Goal: Task Accomplishment & Management: Manage account settings

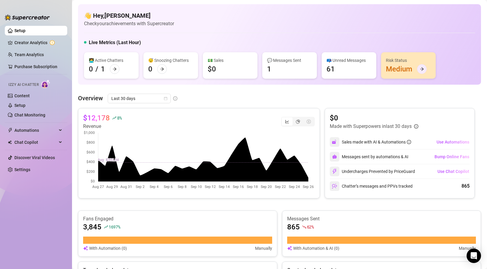
click at [419, 67] on div at bounding box center [422, 69] width 10 height 10
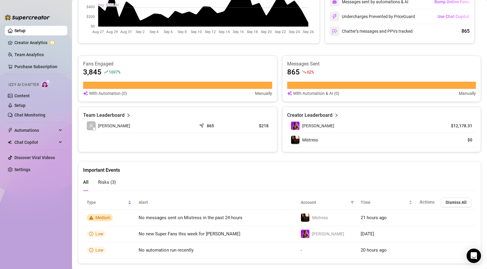
scroll to position [167, 0]
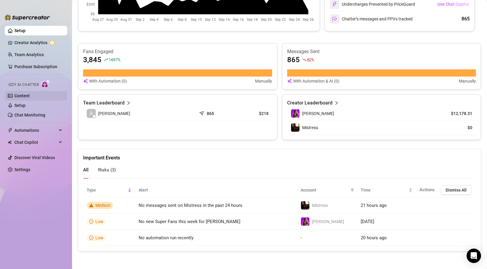
click at [30, 97] on link "Content" at bounding box center [21, 95] width 15 height 5
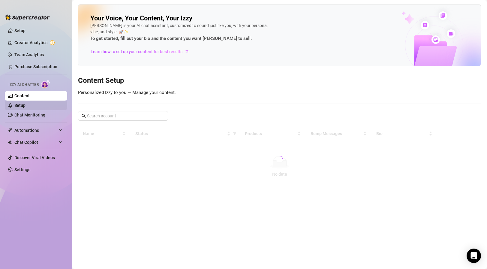
click at [25, 104] on link "Setup" at bounding box center [19, 105] width 11 height 5
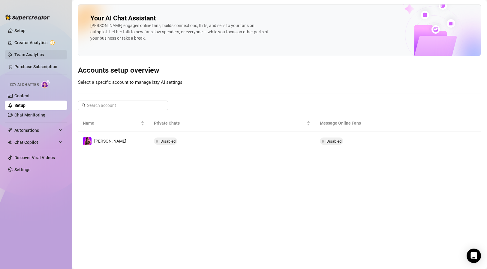
click at [40, 52] on link "Team Analytics" at bounding box center [28, 54] width 29 height 5
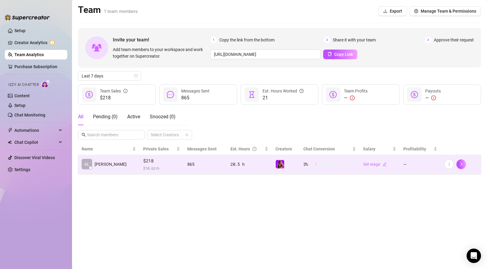
click at [143, 162] on span "$218" at bounding box center [161, 160] width 37 height 7
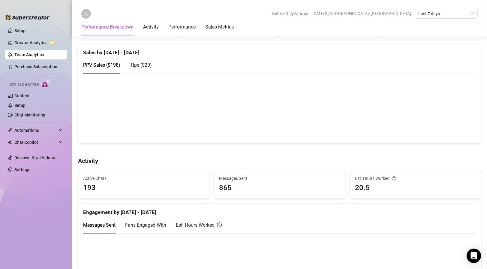
scroll to position [113, 0]
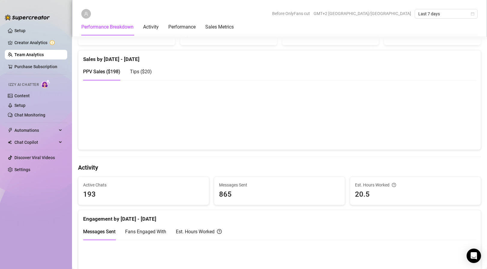
click at [145, 70] on span "Tips ( $20 )" at bounding box center [141, 72] width 22 height 6
click at [109, 72] on span "PPV Sales ( $198 )" at bounding box center [101, 72] width 37 height 6
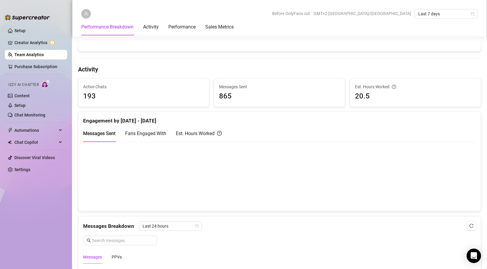
scroll to position [212, 0]
click at [157, 133] on span "Fans Engaged With" at bounding box center [145, 133] width 41 height 6
click at [204, 133] on div "Est. Hours Worked" at bounding box center [199, 132] width 46 height 7
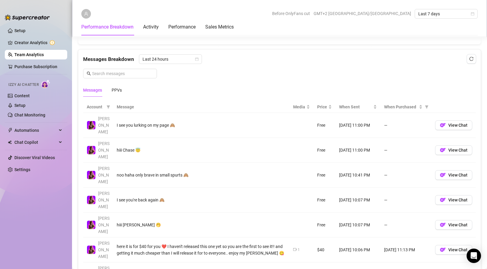
scroll to position [379, 0]
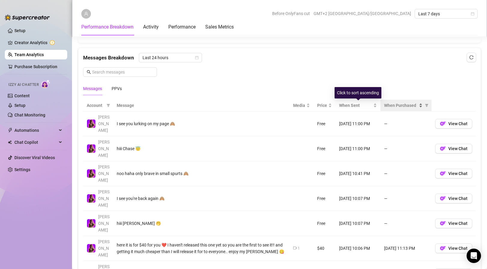
click at [389, 106] on span "When Purchased" at bounding box center [401, 105] width 34 height 7
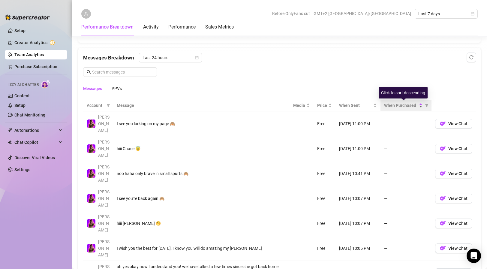
click at [392, 106] on span "When Purchased" at bounding box center [401, 105] width 34 height 7
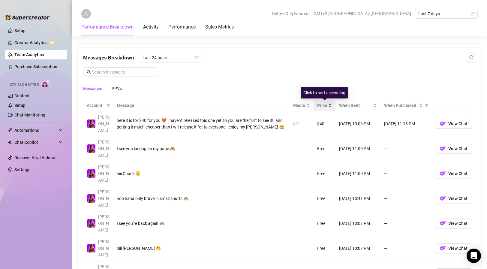
click at [328, 105] on div "Price" at bounding box center [324, 105] width 15 height 7
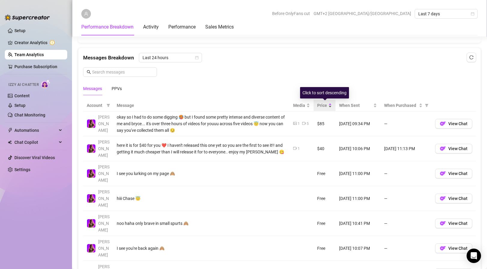
click at [328, 105] on div "Price" at bounding box center [324, 105] width 15 height 7
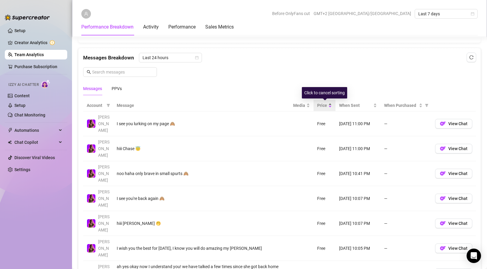
click at [328, 105] on div "Price" at bounding box center [324, 105] width 15 height 7
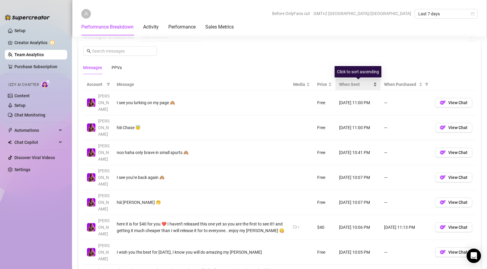
scroll to position [406, 0]
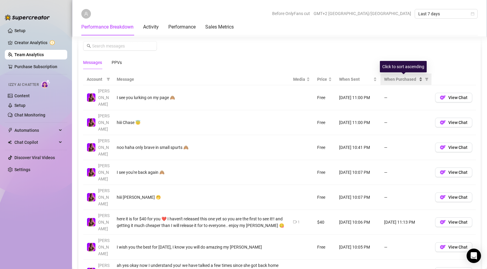
click at [405, 77] on span "When Purchased" at bounding box center [401, 79] width 34 height 7
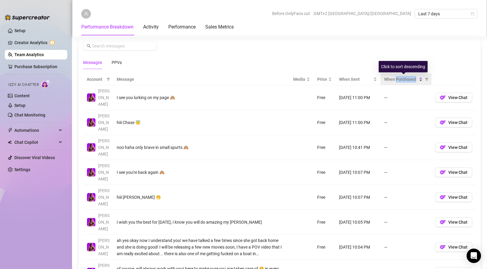
click at [405, 77] on span "When Purchased" at bounding box center [401, 79] width 34 height 7
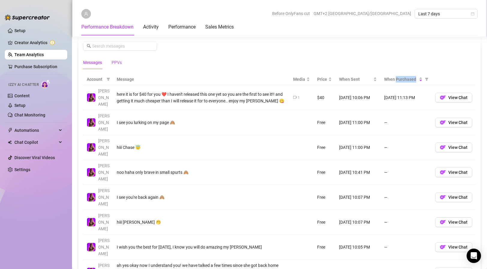
click at [116, 63] on div "PPVs" at bounding box center [117, 62] width 10 height 7
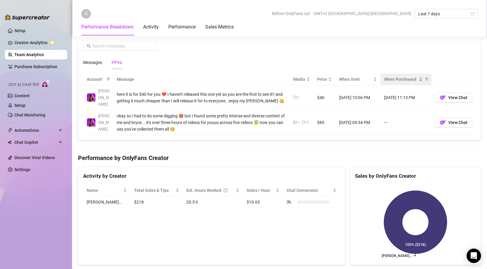
click at [396, 76] on th "When Purchased" at bounding box center [405, 79] width 51 height 12
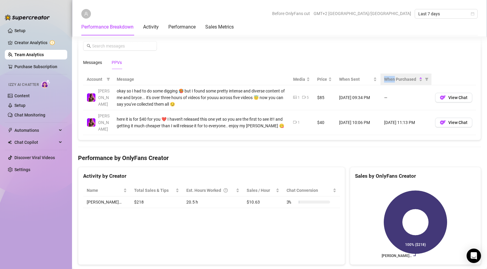
click at [396, 76] on th "When Purchased" at bounding box center [405, 79] width 51 height 12
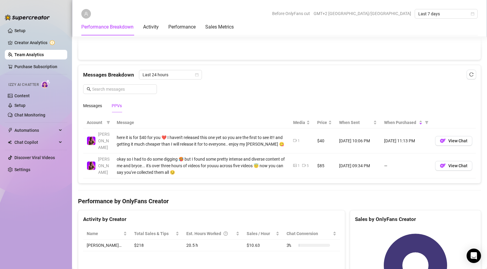
scroll to position [360, 0]
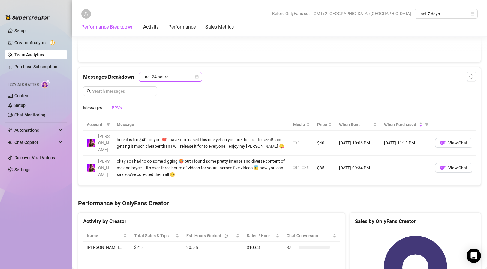
click at [196, 75] on span "Last 24 hours" at bounding box center [170, 76] width 56 height 9
click at [185, 97] on div "Last Week" at bounding box center [169, 98] width 53 height 7
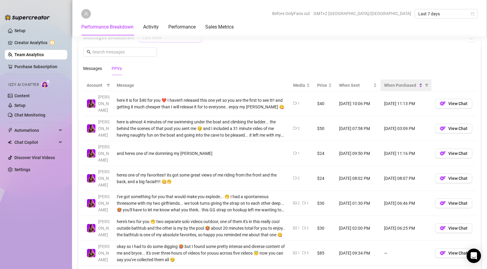
scroll to position [407, 0]
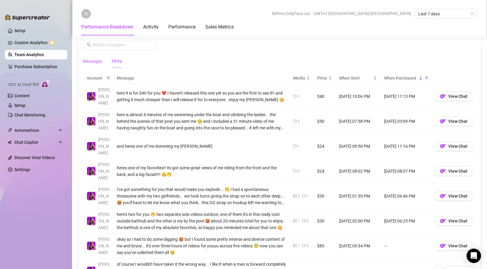
click at [102, 63] on div "Messages" at bounding box center [92, 61] width 19 height 7
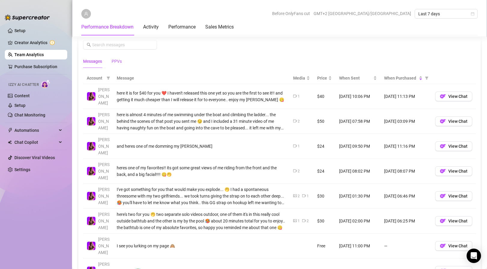
click at [113, 64] on div "PPVs" at bounding box center [117, 61] width 10 height 7
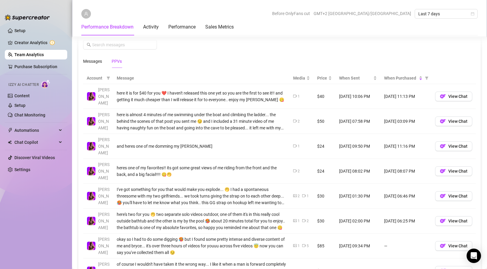
click at [79, 58] on div "Messages Breakdown Last Week Messages PPVs" at bounding box center [279, 44] width 402 height 47
click at [89, 59] on div "Messages" at bounding box center [92, 61] width 19 height 7
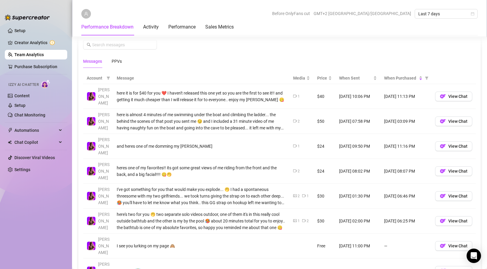
scroll to position [421, 0]
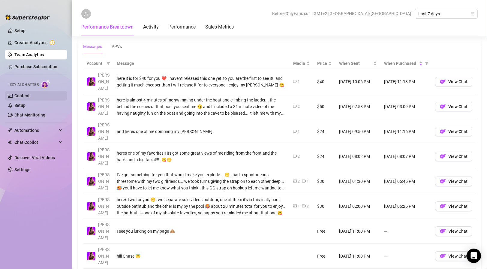
click at [30, 95] on link "Content" at bounding box center [21, 95] width 15 height 5
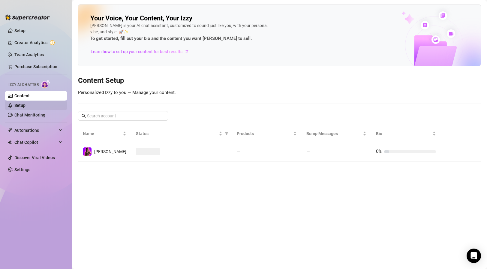
click at [25, 107] on link "Setup" at bounding box center [19, 105] width 11 height 5
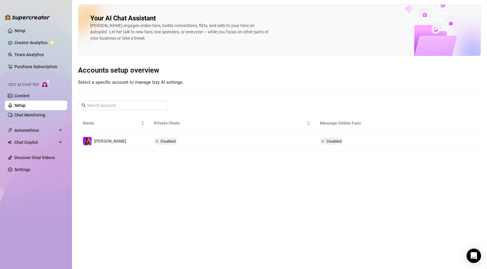
click at [44, 120] on ul "Setup Creator Analytics Team Analytics Purchase Subscription Izzy AI Chatter Co…" at bounding box center [36, 141] width 62 height 237
click at [45, 112] on link "Chat Monitoring" at bounding box center [29, 114] width 31 height 5
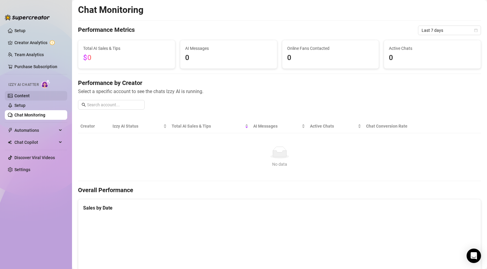
click at [30, 97] on link "Content" at bounding box center [21, 95] width 15 height 5
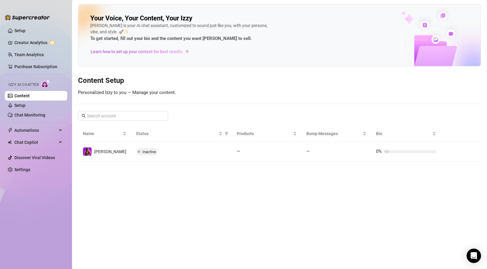
click at [345, 19] on div "Your Voice, Your Content, Your [PERSON_NAME] is your AI chat assistant, customi…" at bounding box center [279, 35] width 403 height 62
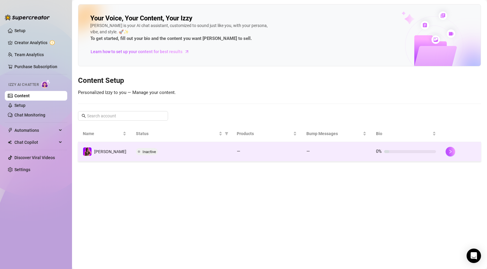
click at [116, 150] on td "[PERSON_NAME]" at bounding box center [104, 151] width 53 height 19
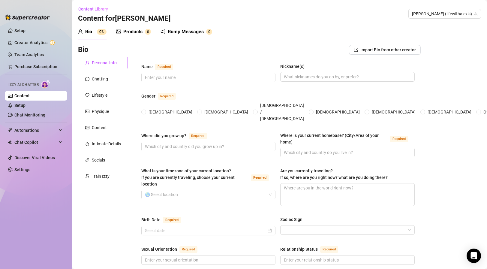
click at [147, 132] on div "Where did you grow up?" at bounding box center [163, 135] width 45 height 7
click at [147, 143] on input "Where did you grow up? Required" at bounding box center [208, 146] width 126 height 7
